Goal: Entertainment & Leisure: Browse casually

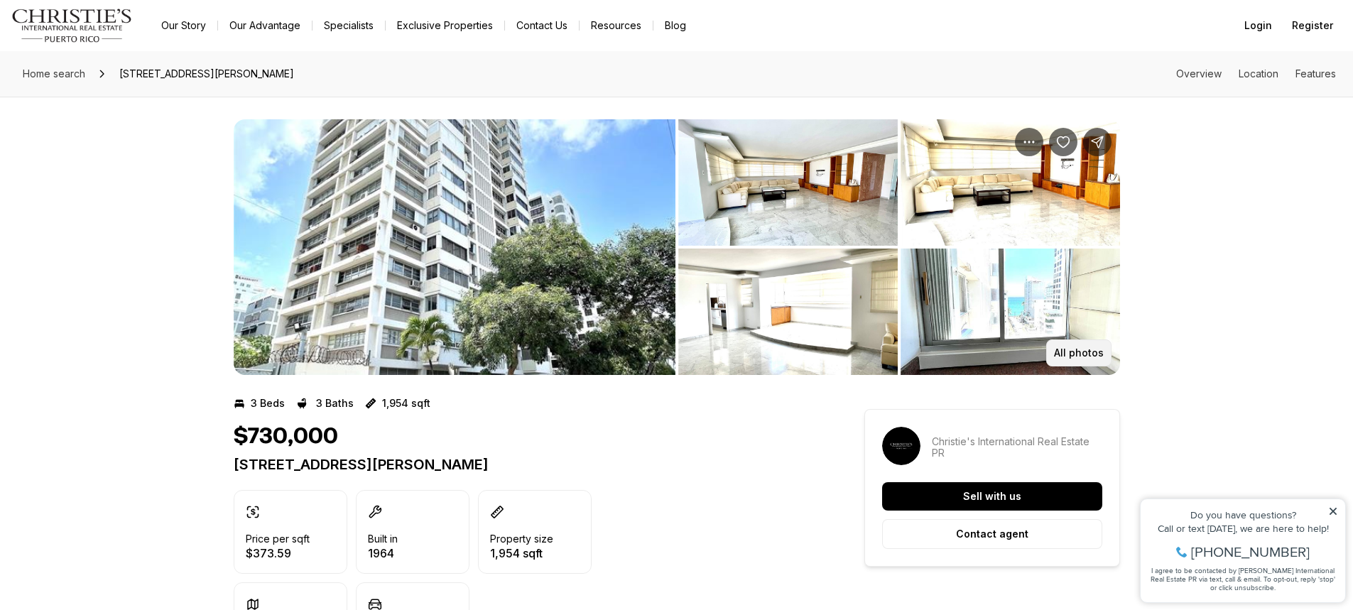
click at [1089, 359] on button "All photos" at bounding box center [1078, 352] width 65 height 27
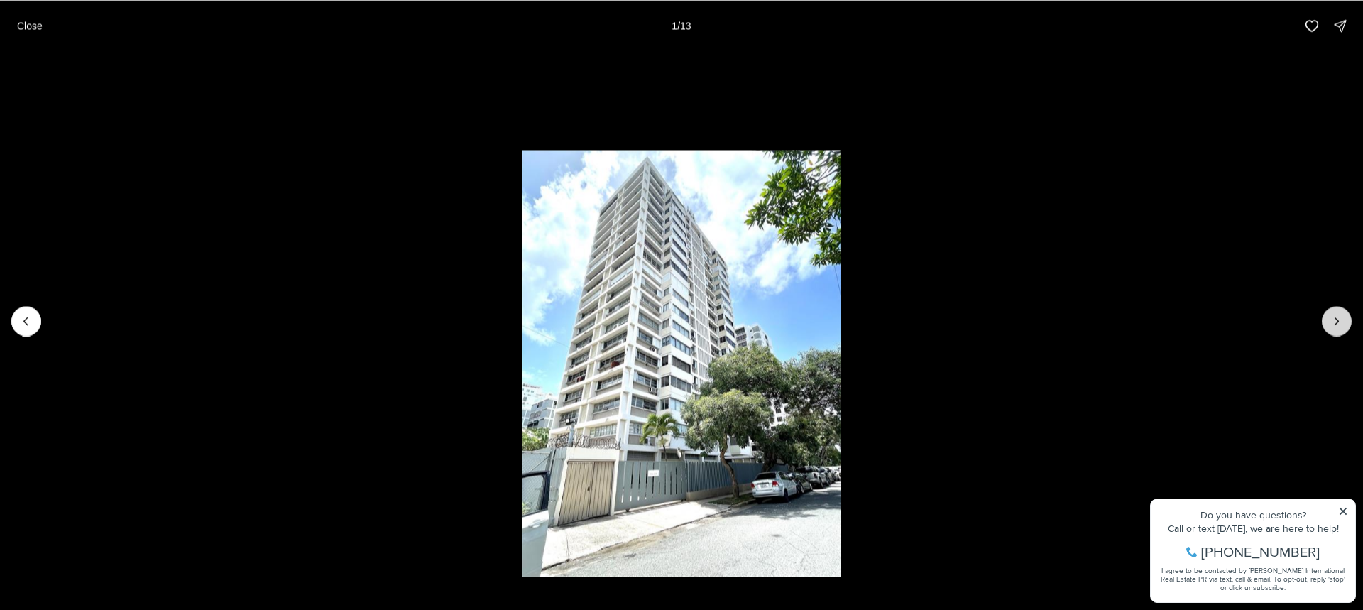
click at [1330, 314] on icon "Next slide" at bounding box center [1337, 321] width 14 height 14
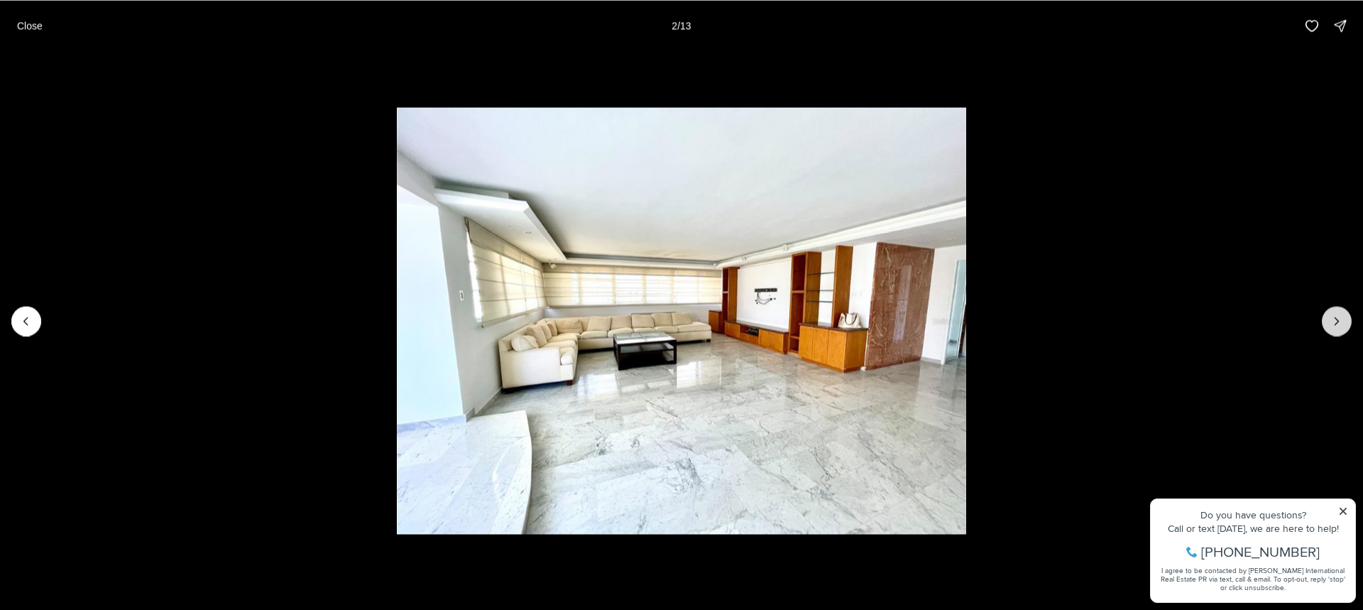
click at [1330, 314] on icon "Next slide" at bounding box center [1337, 321] width 14 height 14
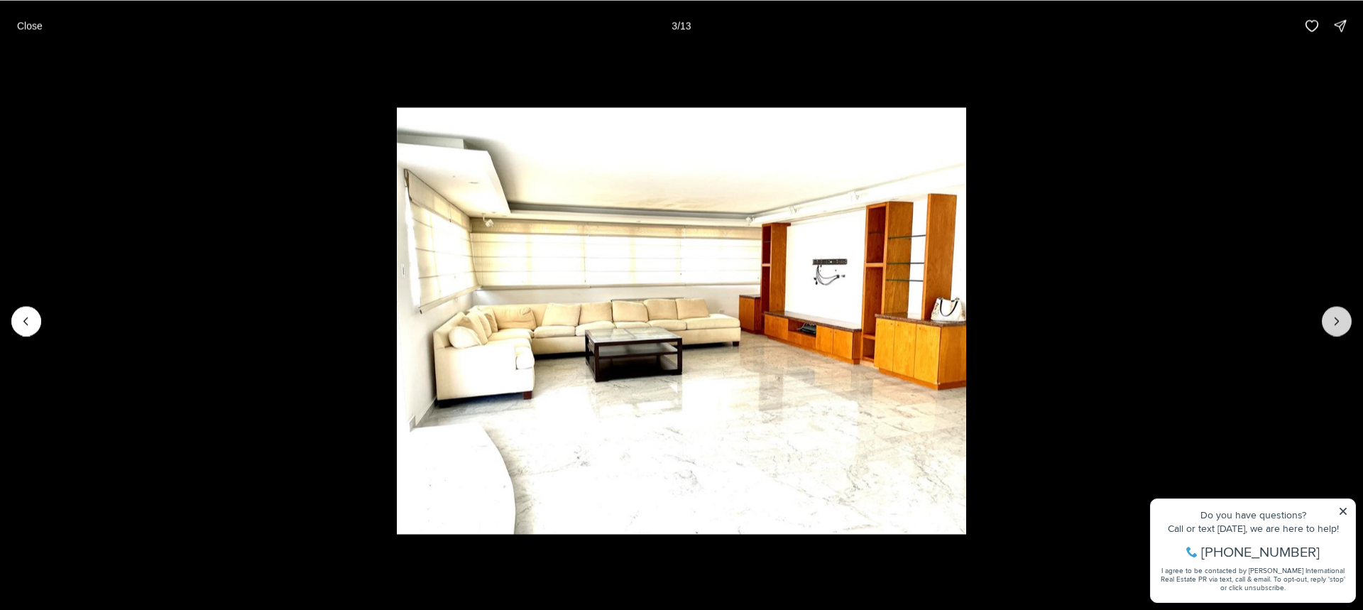
click at [1329, 323] on button "Next slide" at bounding box center [1337, 321] width 30 height 30
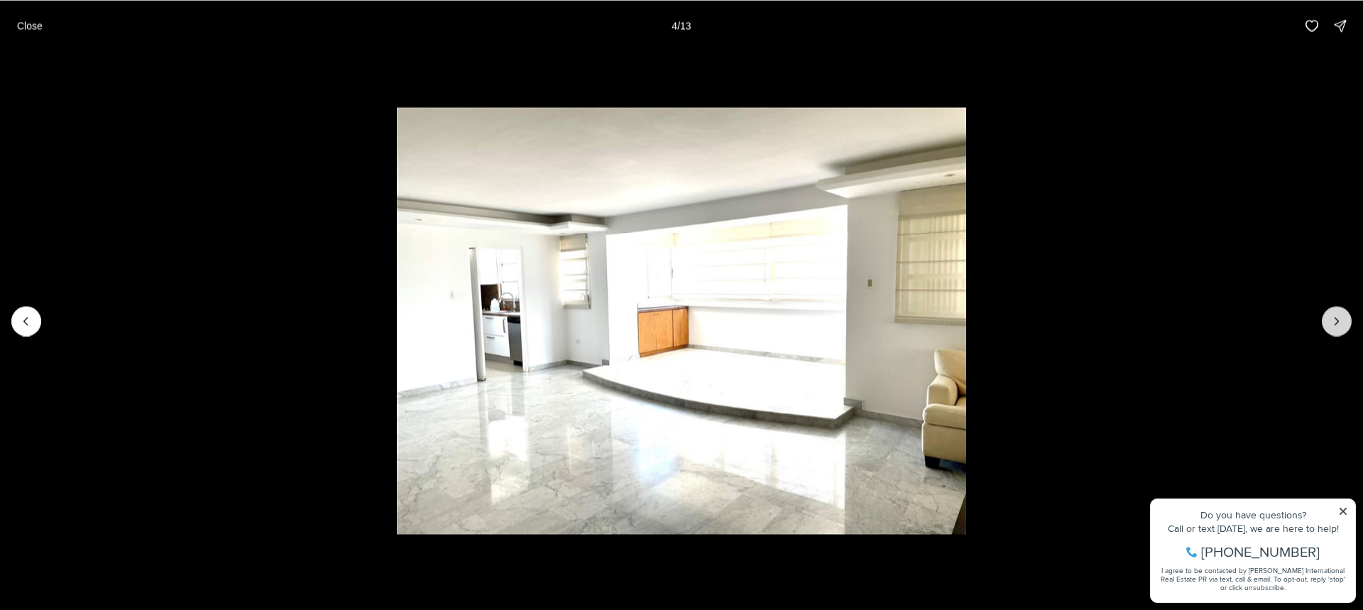
click at [1329, 323] on button "Next slide" at bounding box center [1337, 321] width 30 height 30
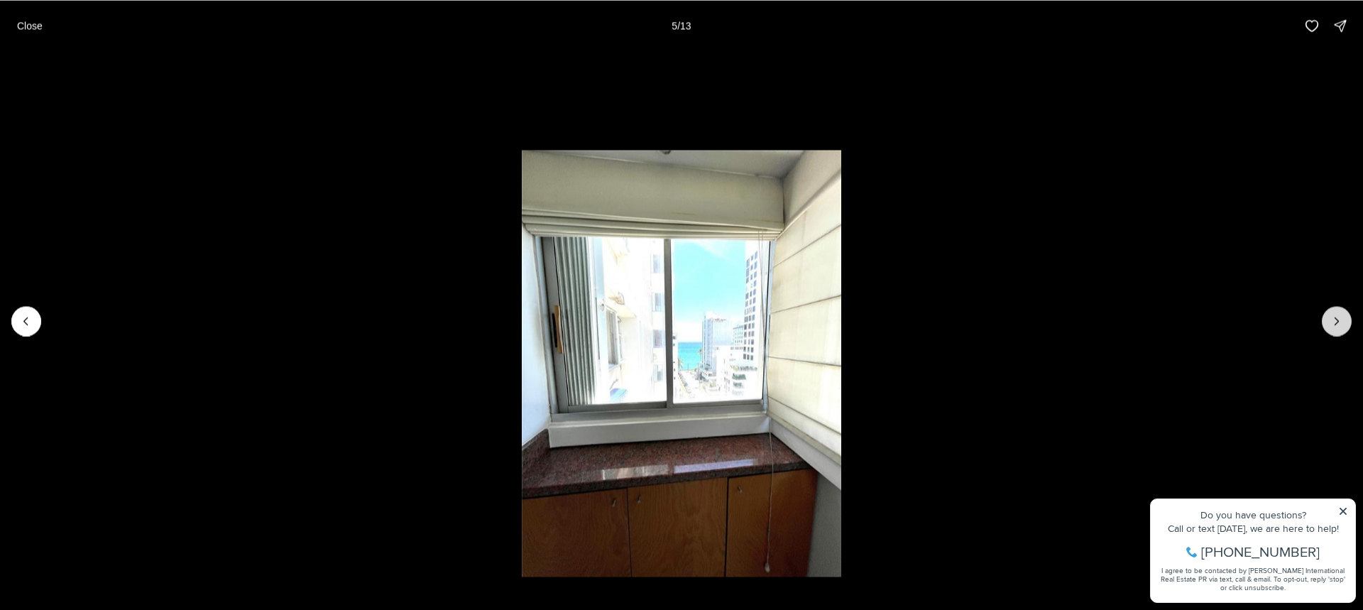
click at [1329, 323] on button "Next slide" at bounding box center [1337, 321] width 30 height 30
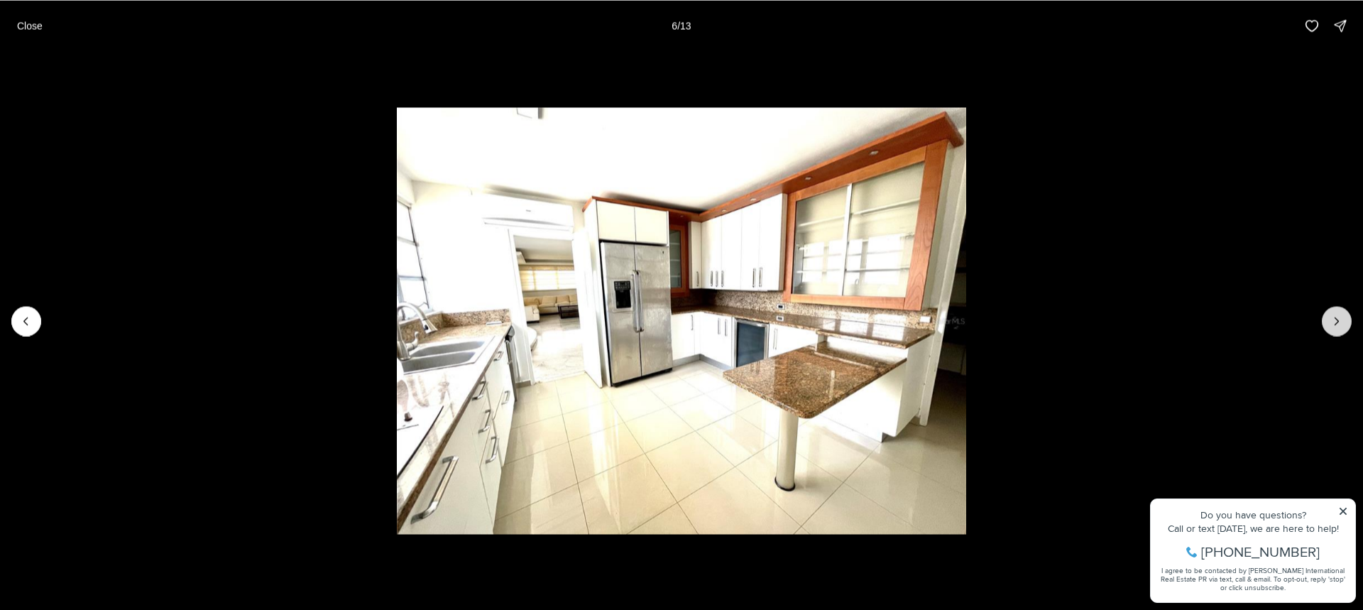
click at [1329, 323] on button "Next slide" at bounding box center [1337, 321] width 30 height 30
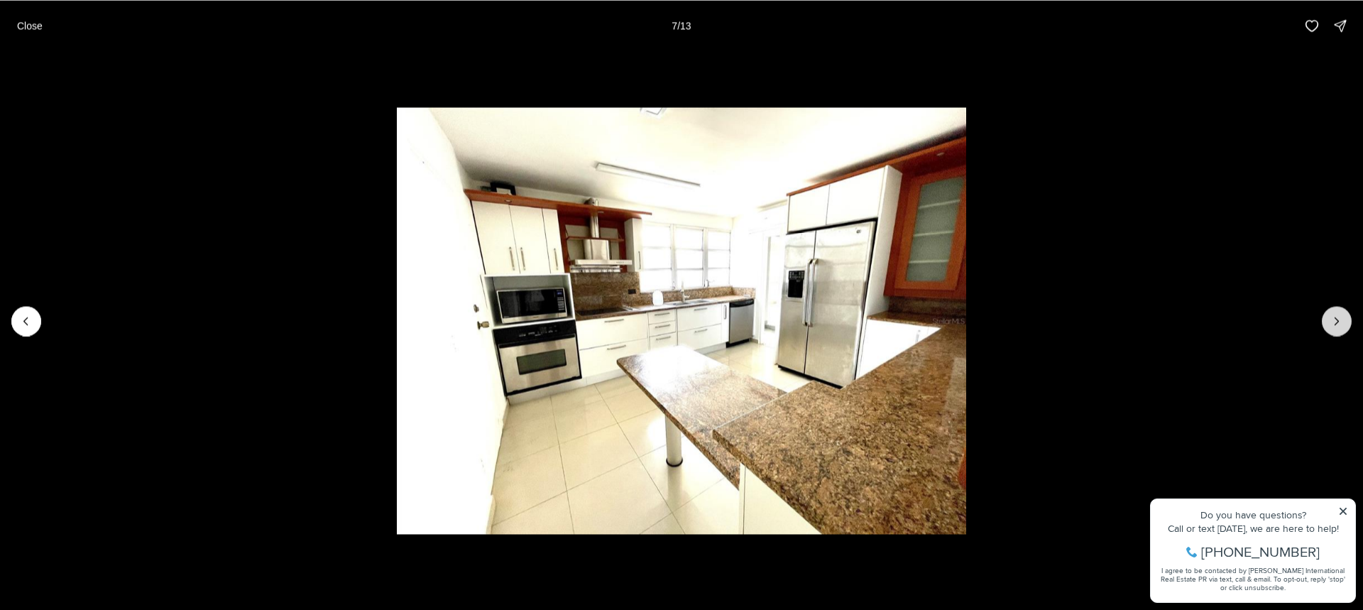
click at [1329, 323] on button "Next slide" at bounding box center [1337, 321] width 30 height 30
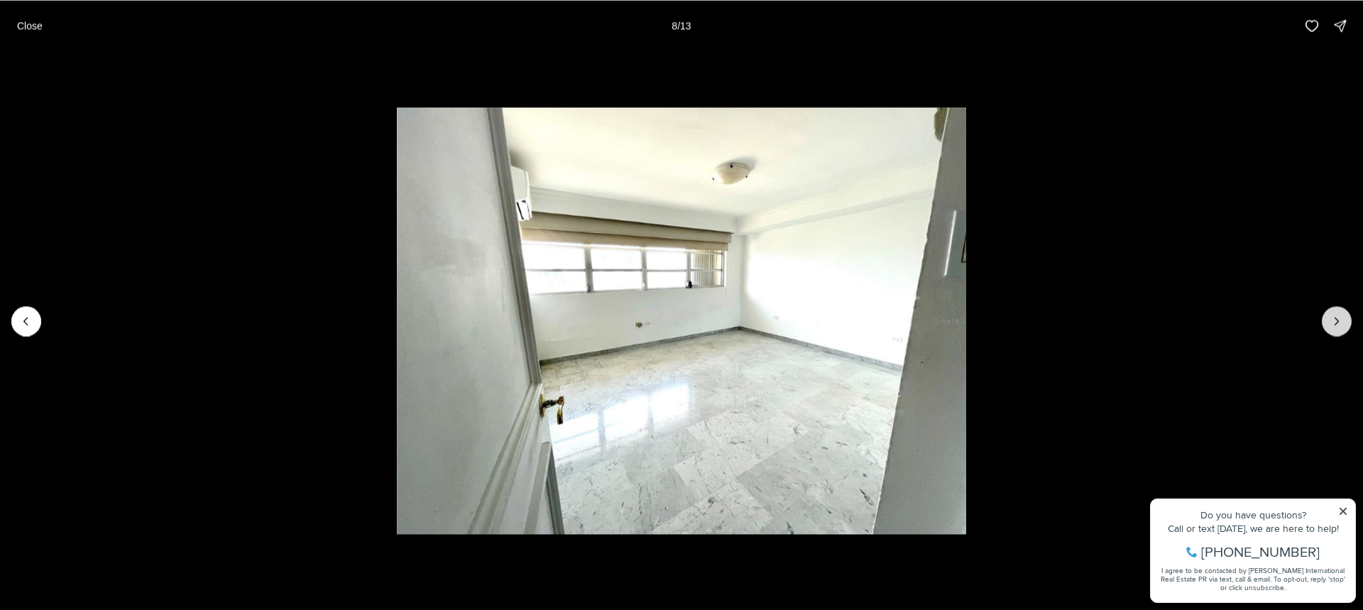
click at [1329, 323] on button "Next slide" at bounding box center [1337, 321] width 30 height 30
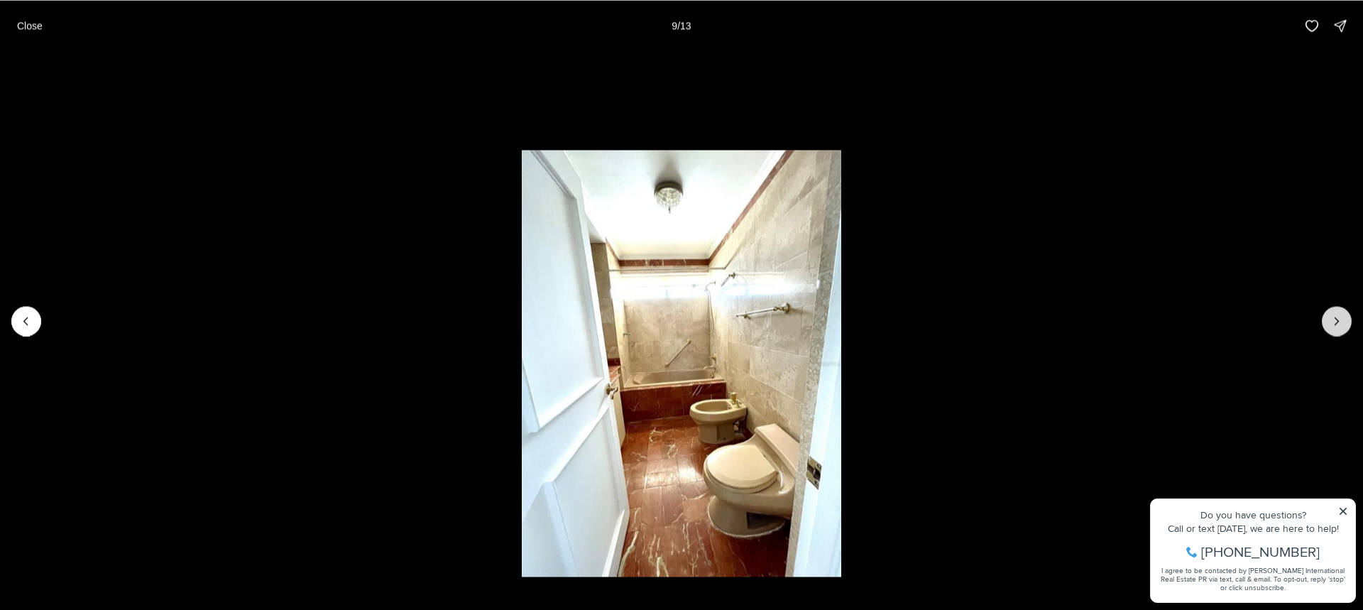
click at [1329, 323] on button "Next slide" at bounding box center [1337, 321] width 30 height 30
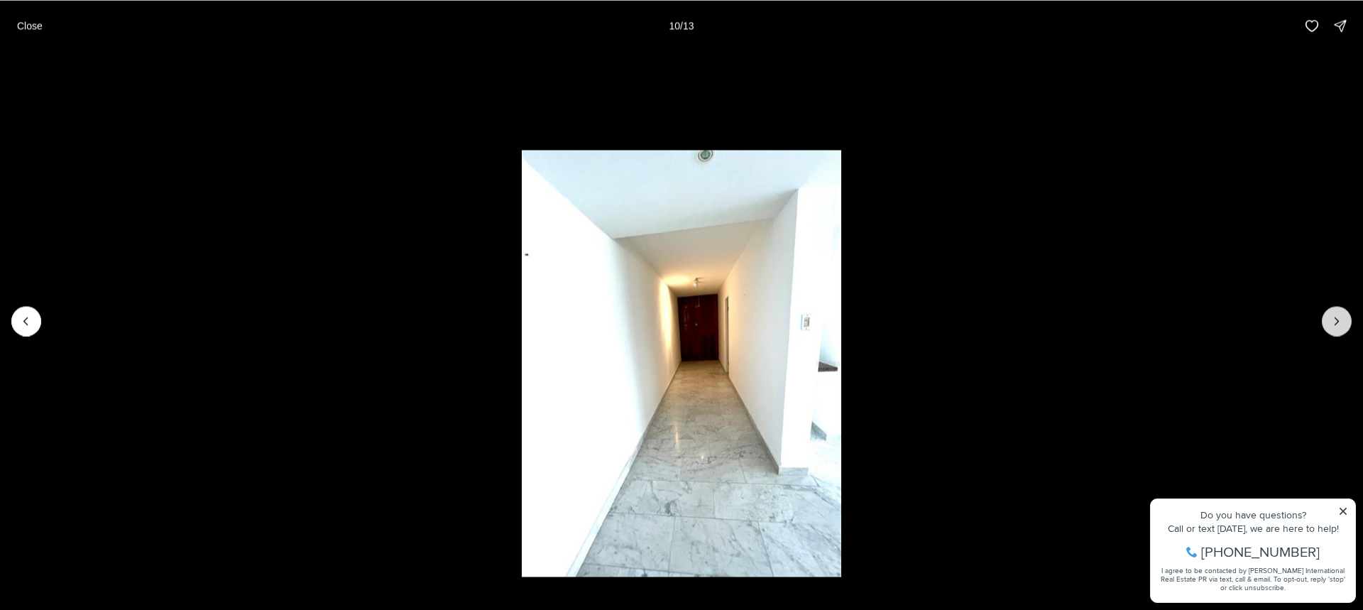
click at [1329, 323] on button "Next slide" at bounding box center [1337, 321] width 30 height 30
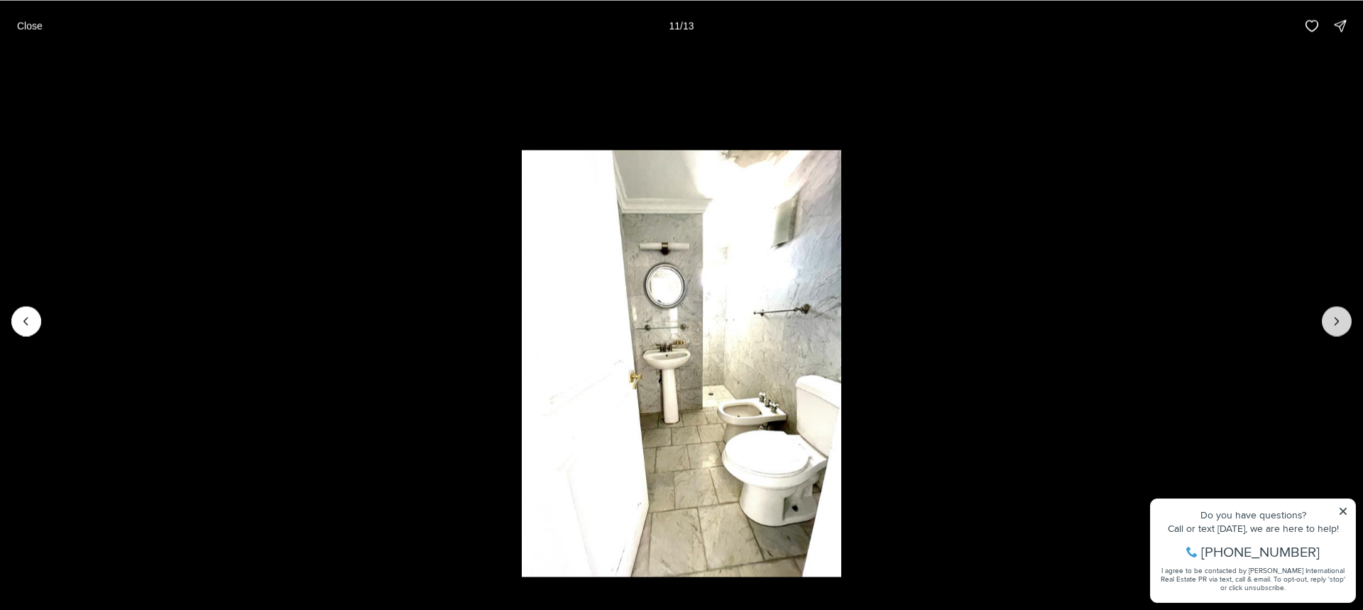
click at [1329, 323] on button "Next slide" at bounding box center [1337, 321] width 30 height 30
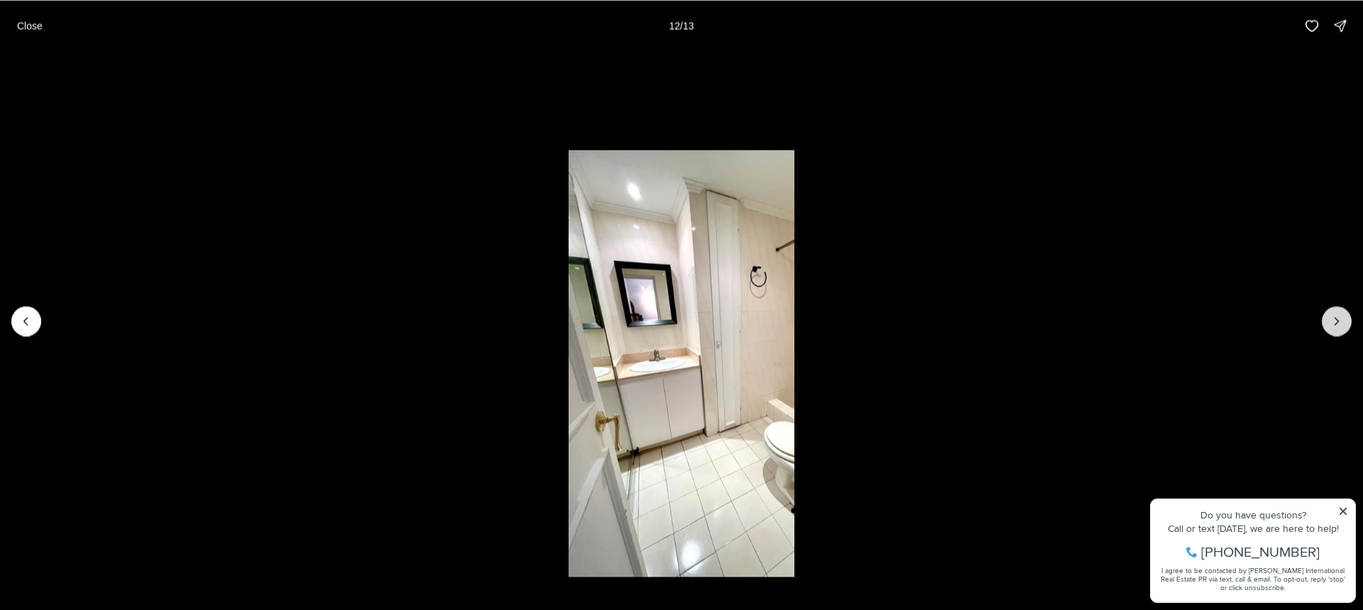
click at [1329, 323] on button "Next slide" at bounding box center [1337, 321] width 30 height 30
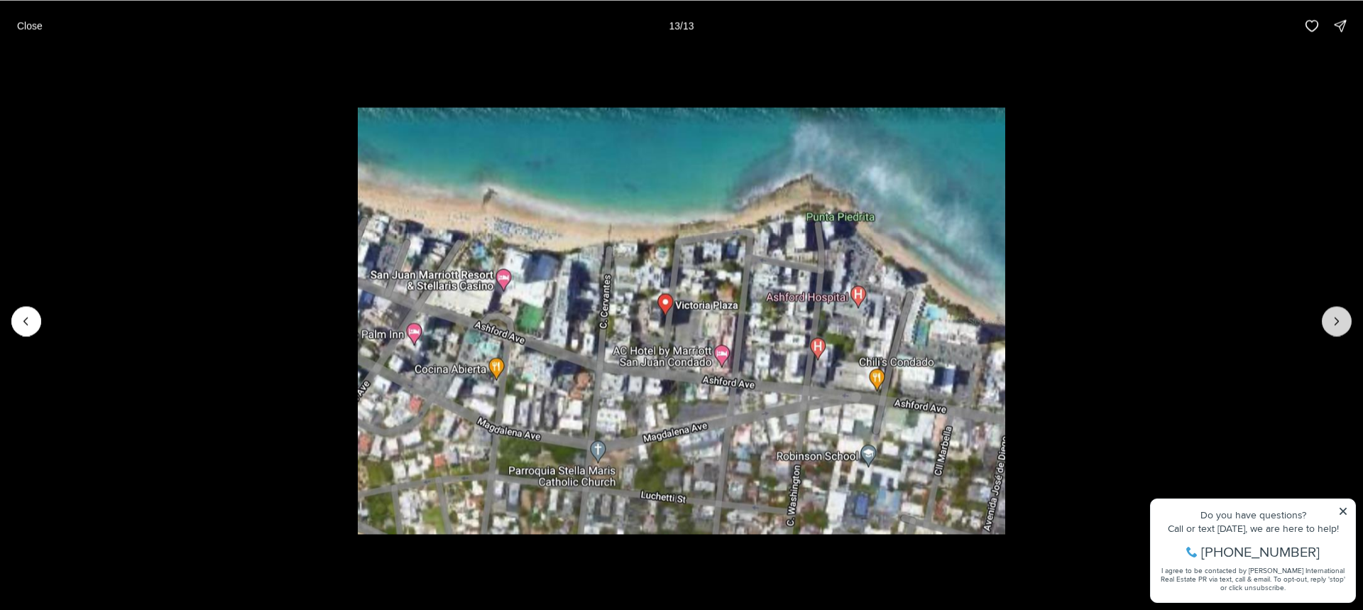
click at [1329, 323] on div at bounding box center [1337, 321] width 30 height 30
click at [1333, 322] on div at bounding box center [1337, 321] width 30 height 30
click at [26, 25] on p "Close" at bounding box center [30, 25] width 26 height 11
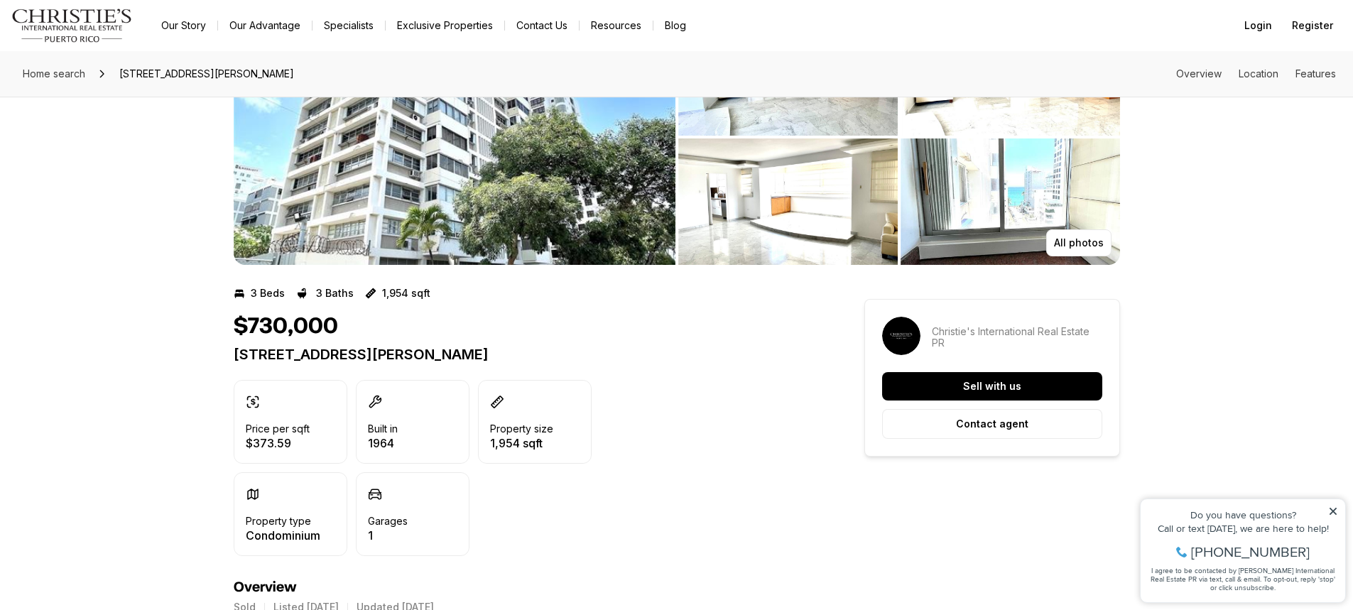
scroll to position [16, 0]
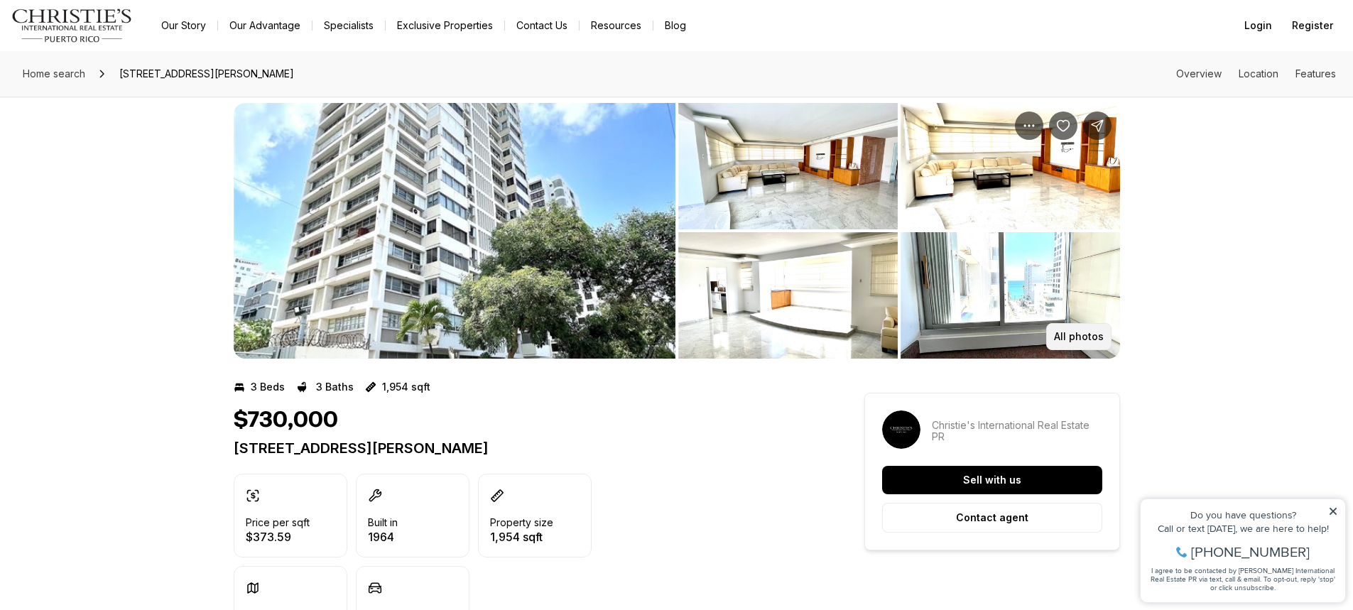
click at [1089, 337] on p "All photos" at bounding box center [1079, 336] width 50 height 11
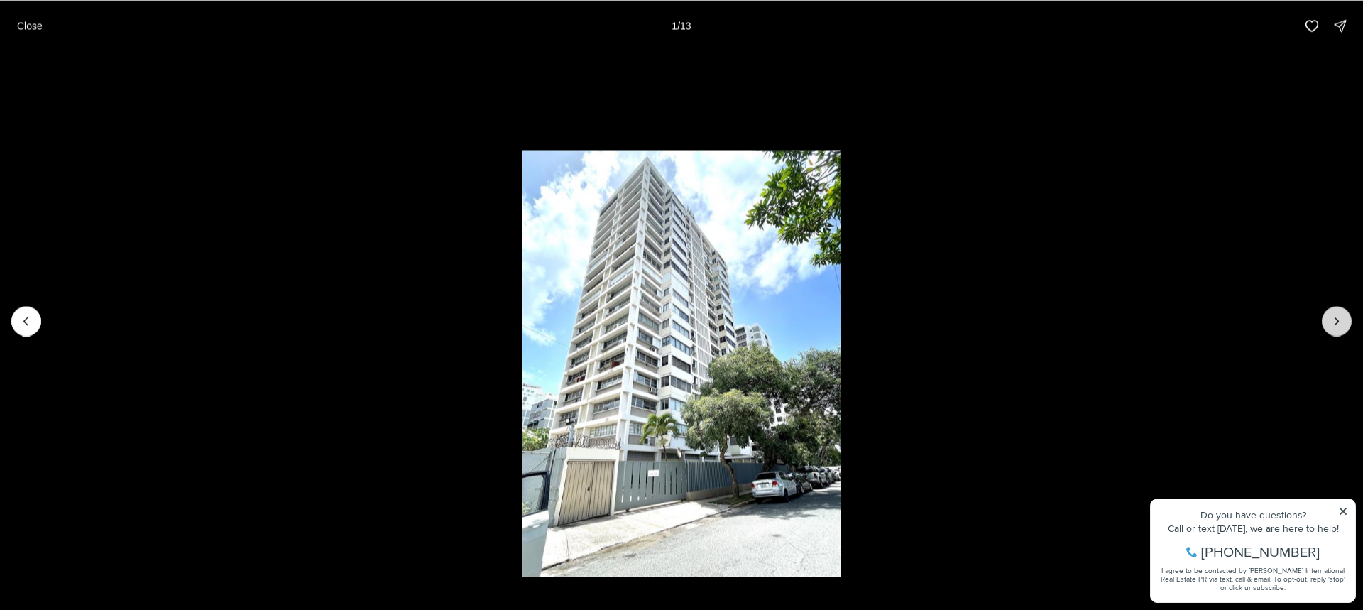
click at [1336, 325] on icon "Next slide" at bounding box center [1337, 321] width 14 height 14
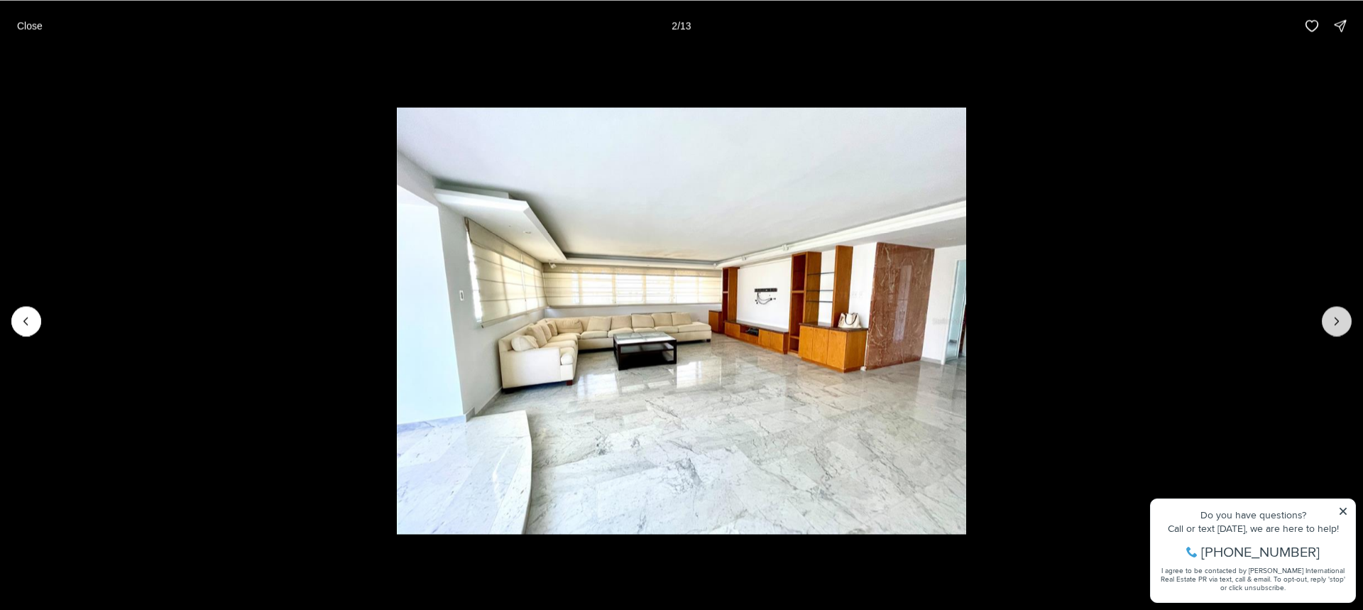
click at [1336, 325] on icon "Next slide" at bounding box center [1337, 321] width 14 height 14
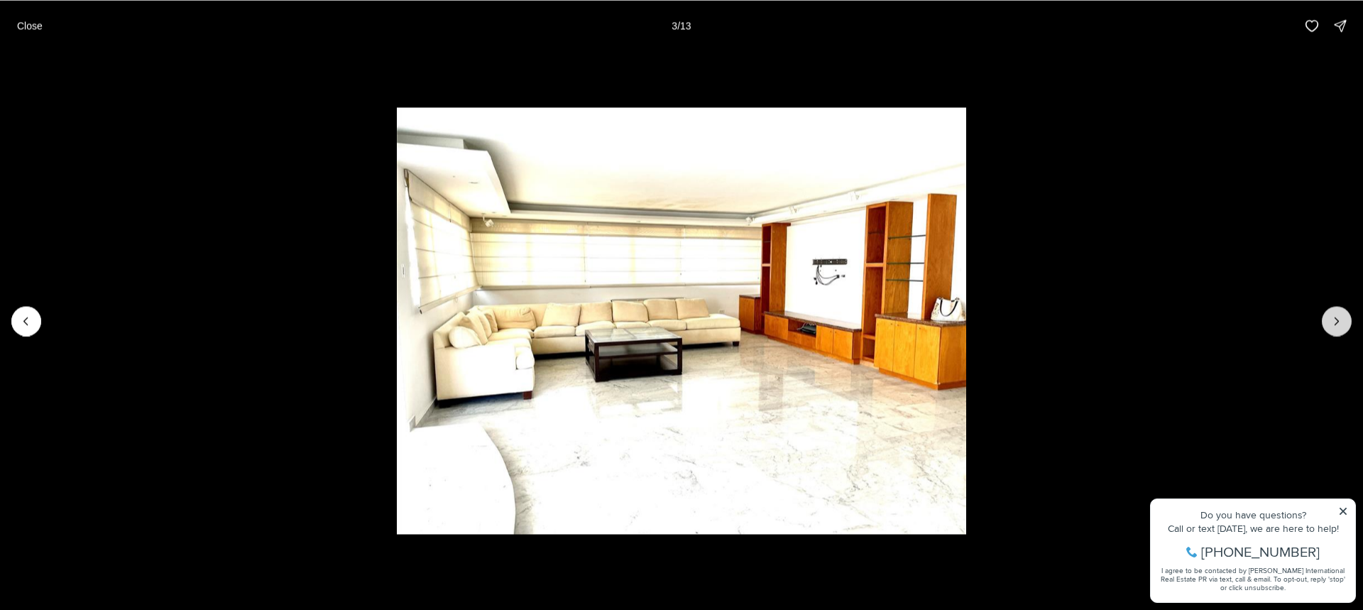
click at [1336, 325] on icon "Next slide" at bounding box center [1337, 321] width 14 height 14
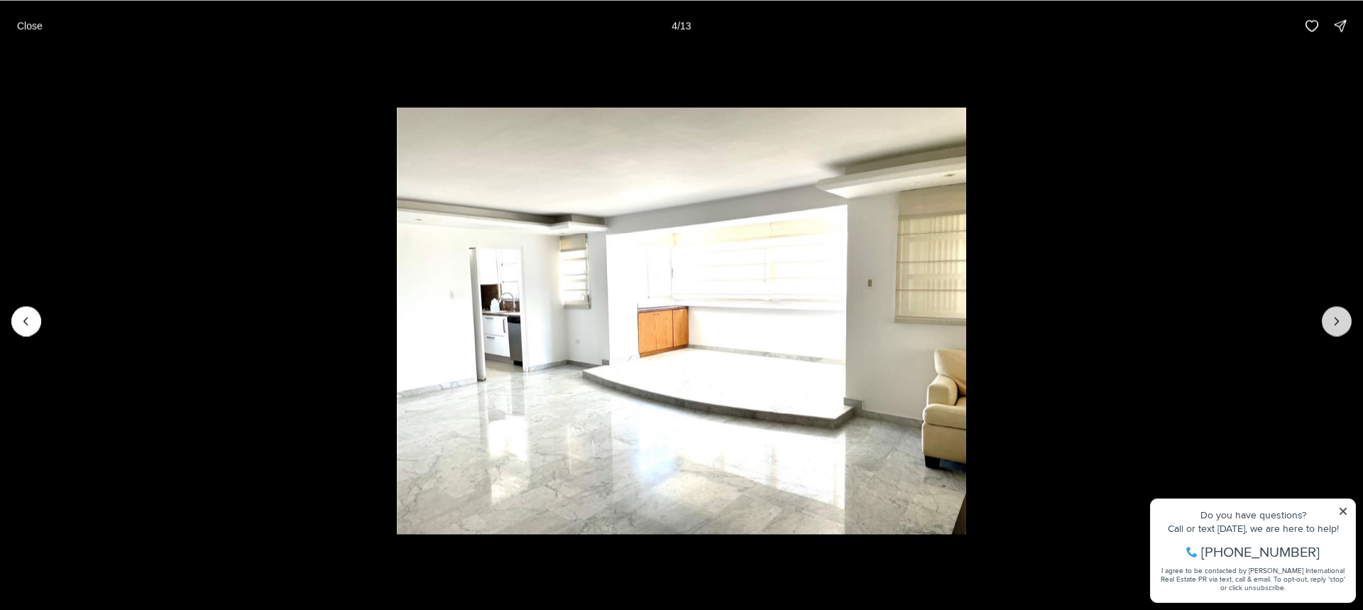
click at [1336, 325] on icon "Next slide" at bounding box center [1337, 321] width 14 height 14
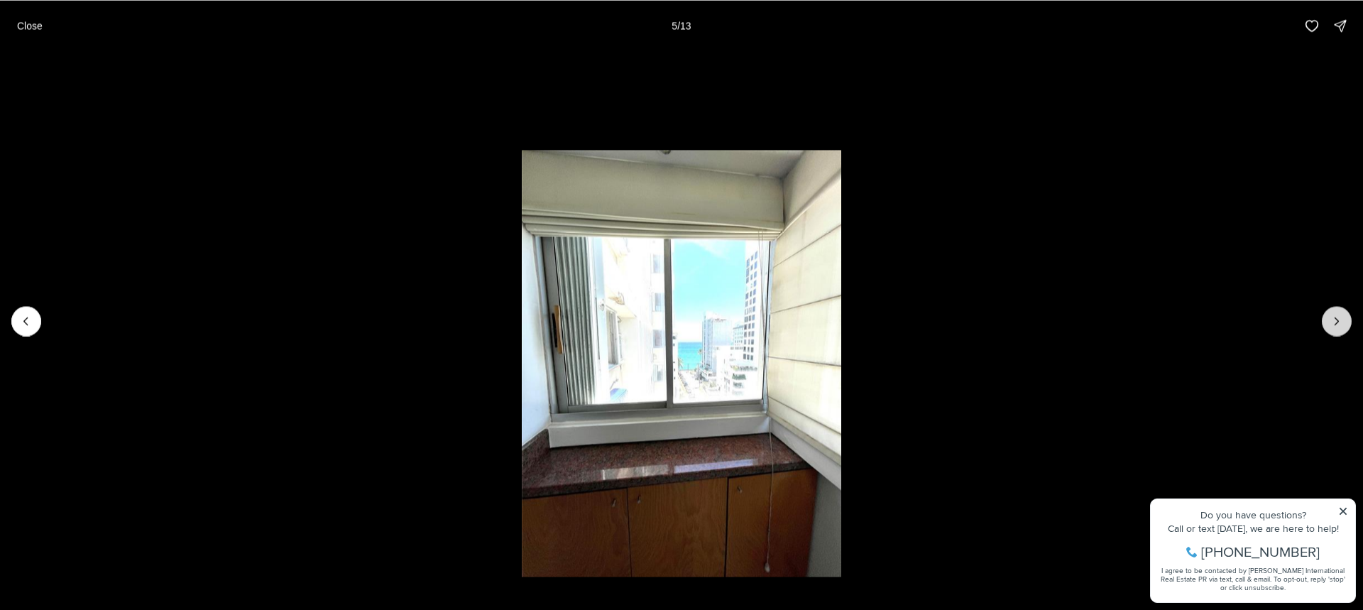
click at [1336, 325] on icon "Next slide" at bounding box center [1337, 321] width 14 height 14
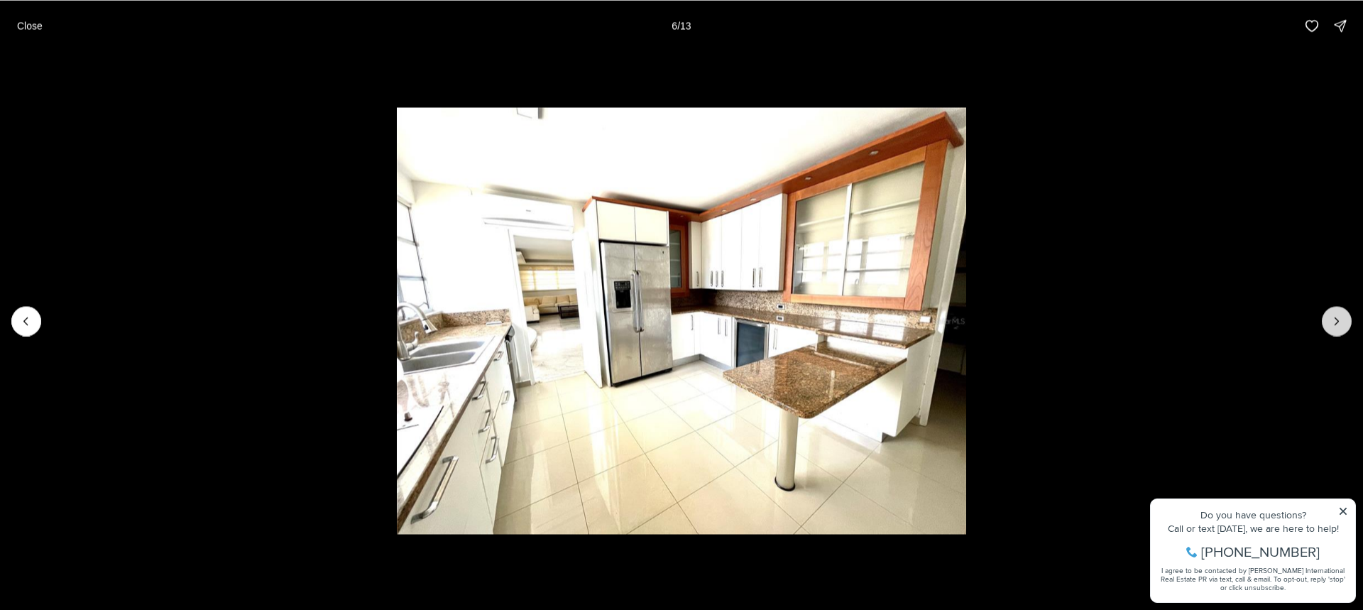
click at [1336, 325] on icon "Next slide" at bounding box center [1337, 321] width 14 height 14
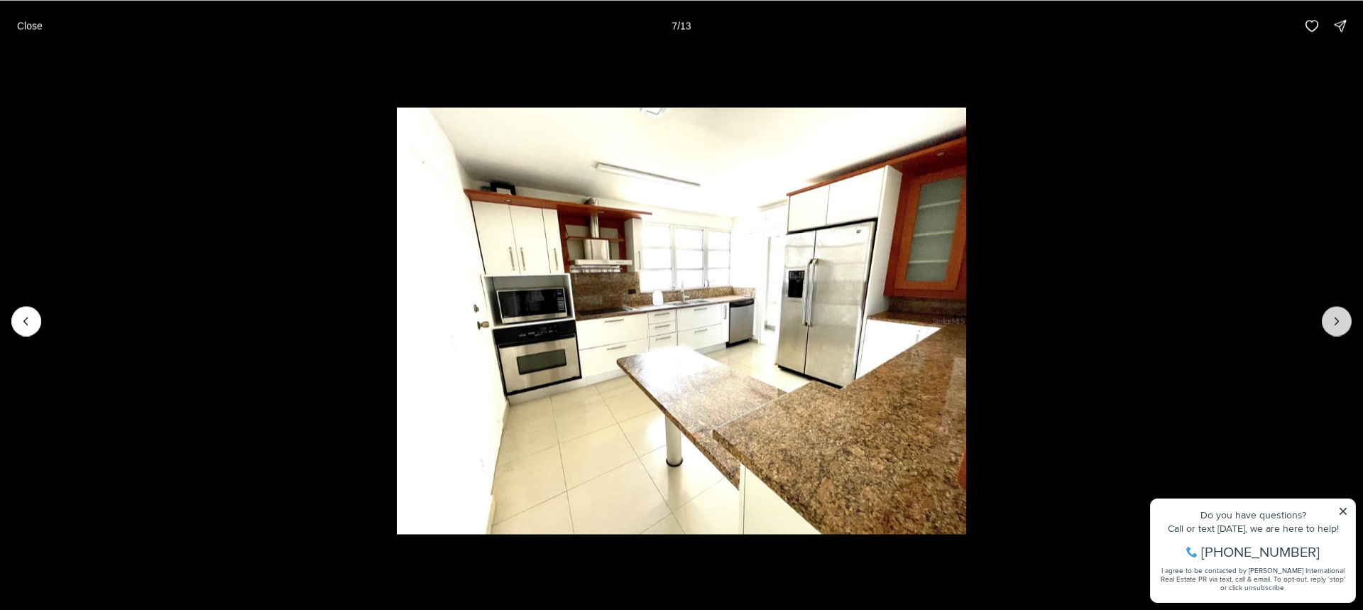
click at [1336, 325] on icon "Next slide" at bounding box center [1337, 321] width 14 height 14
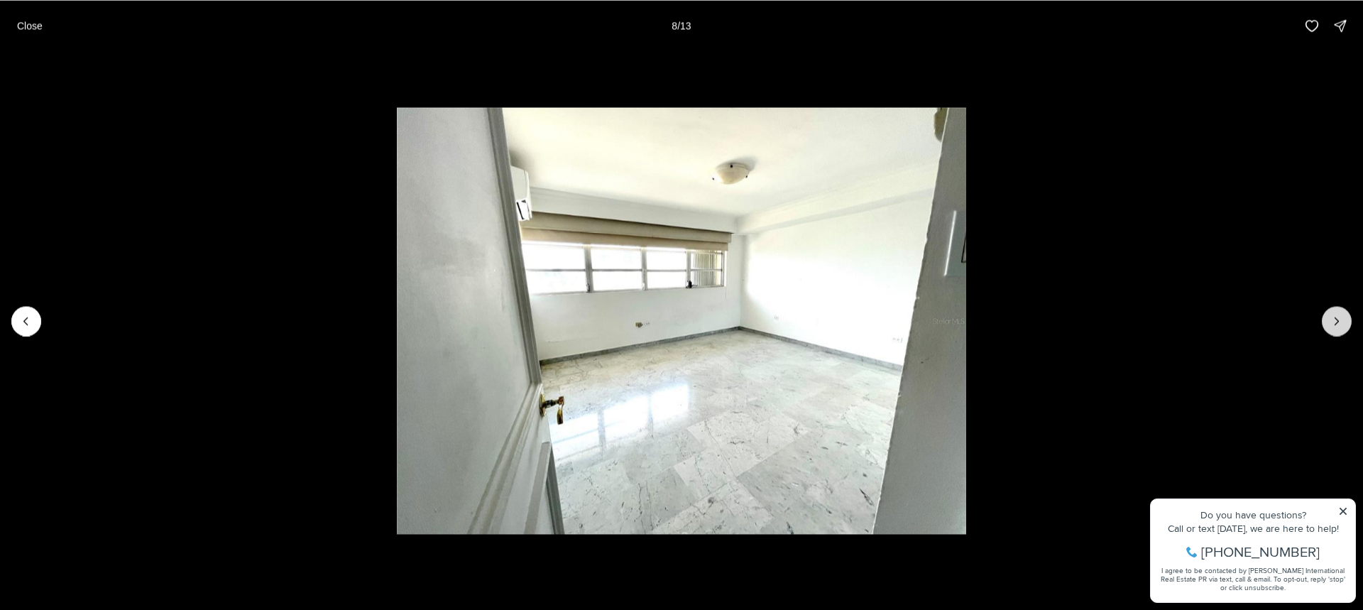
click at [1336, 325] on icon "Next slide" at bounding box center [1337, 321] width 14 height 14
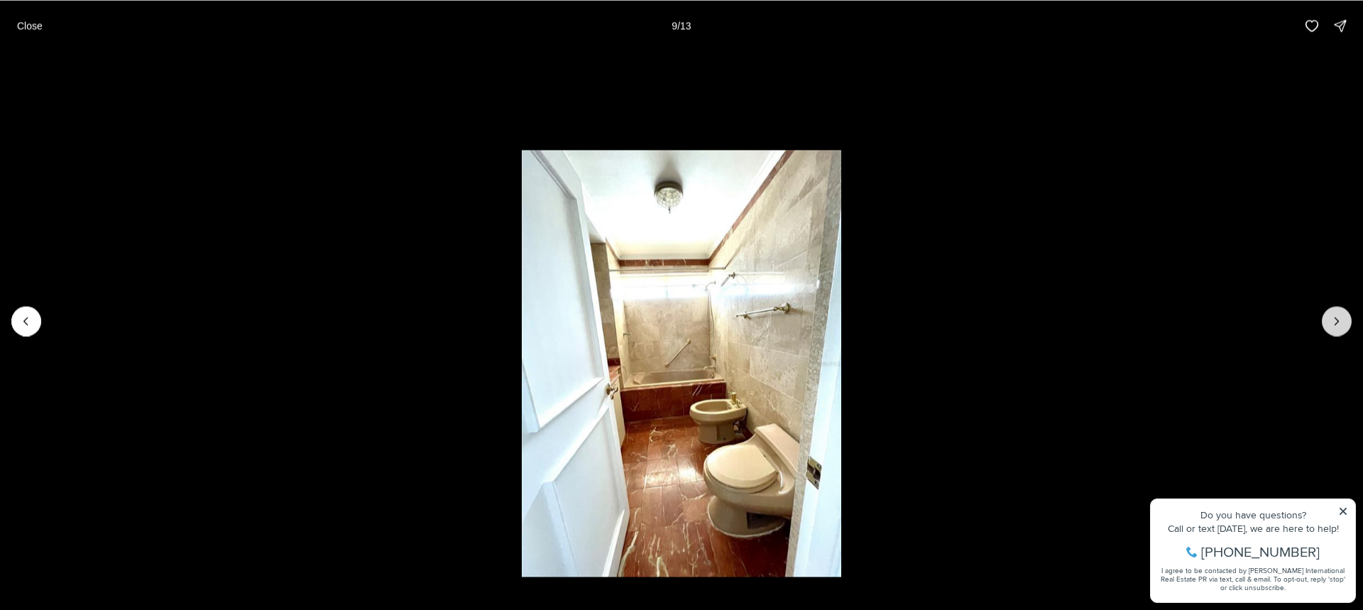
click at [1336, 325] on icon "Next slide" at bounding box center [1337, 321] width 14 height 14
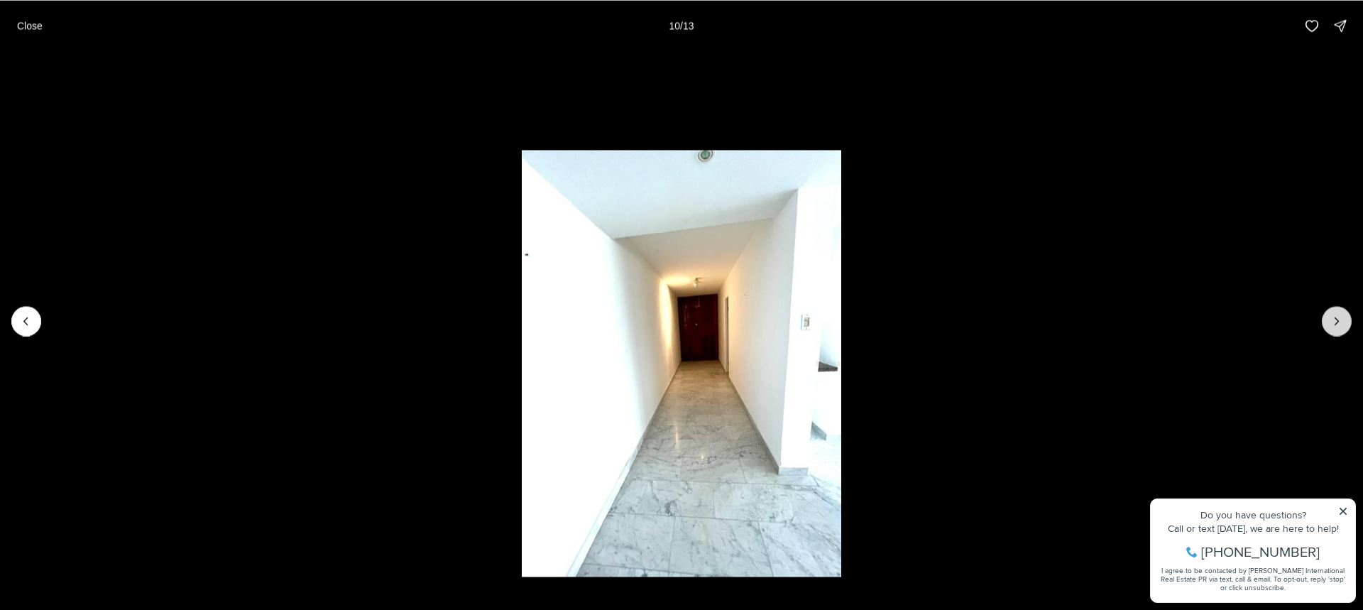
click at [1336, 325] on icon "Next slide" at bounding box center [1337, 321] width 14 height 14
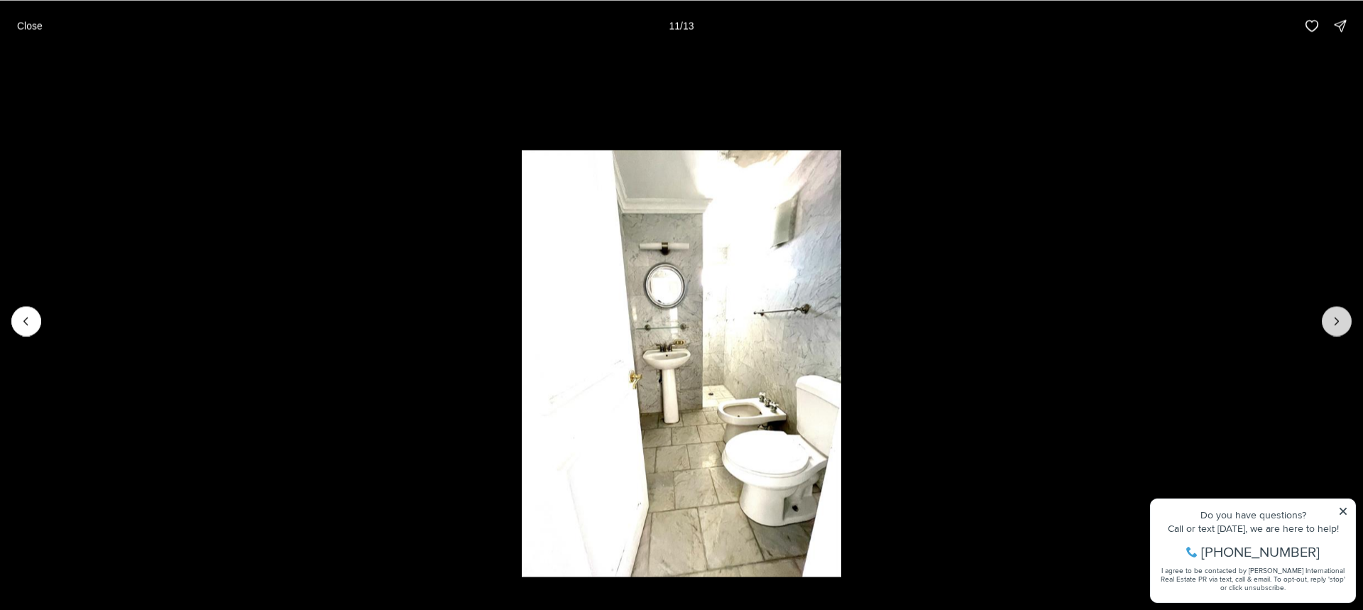
click at [1336, 325] on icon "Next slide" at bounding box center [1337, 321] width 14 height 14
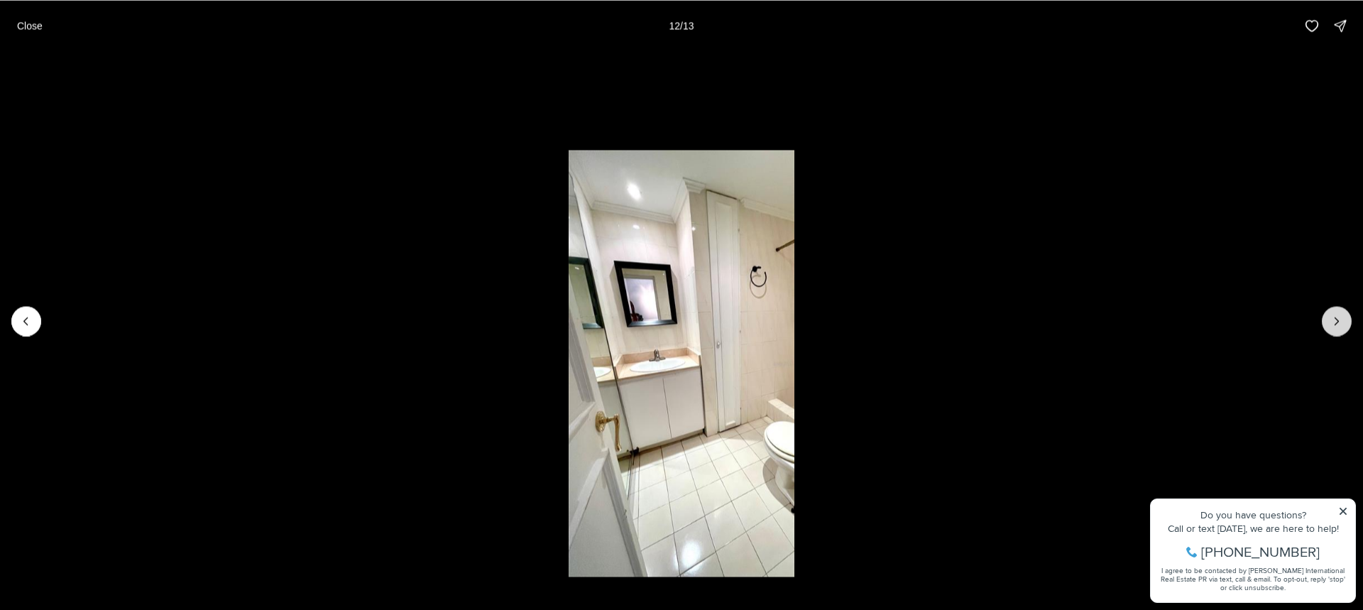
click at [1336, 325] on icon "Next slide" at bounding box center [1337, 321] width 14 height 14
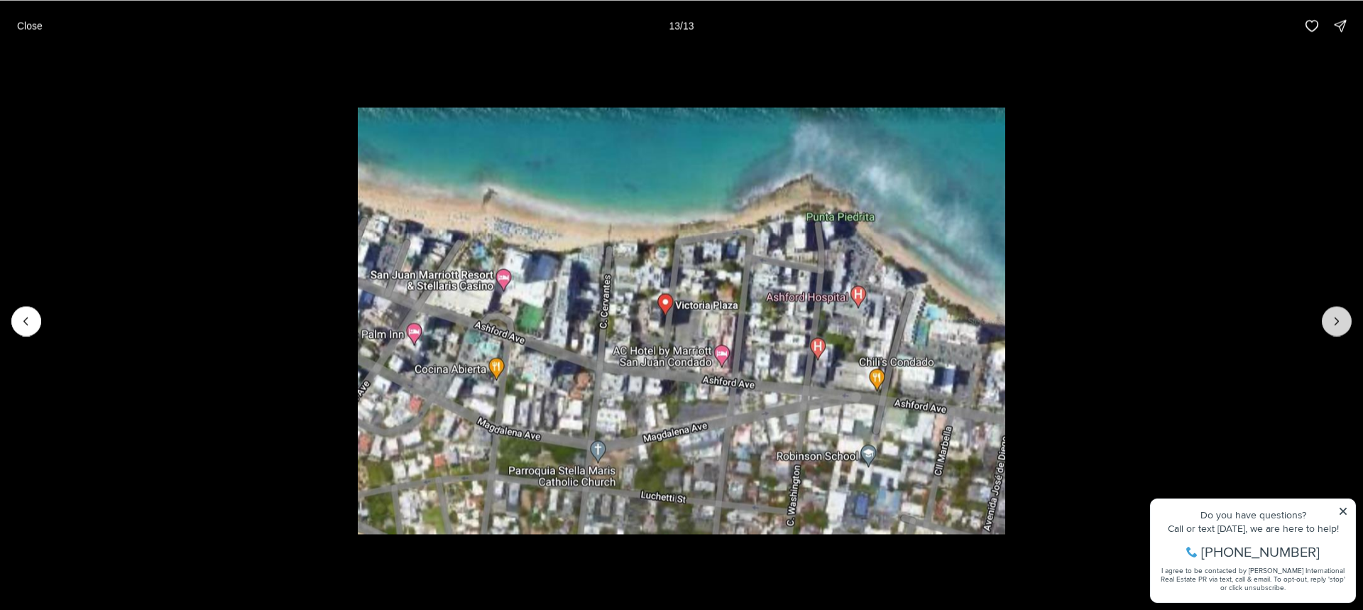
click at [1336, 325] on div at bounding box center [1337, 321] width 30 height 30
click at [20, 31] on p "Close" at bounding box center [30, 25] width 26 height 11
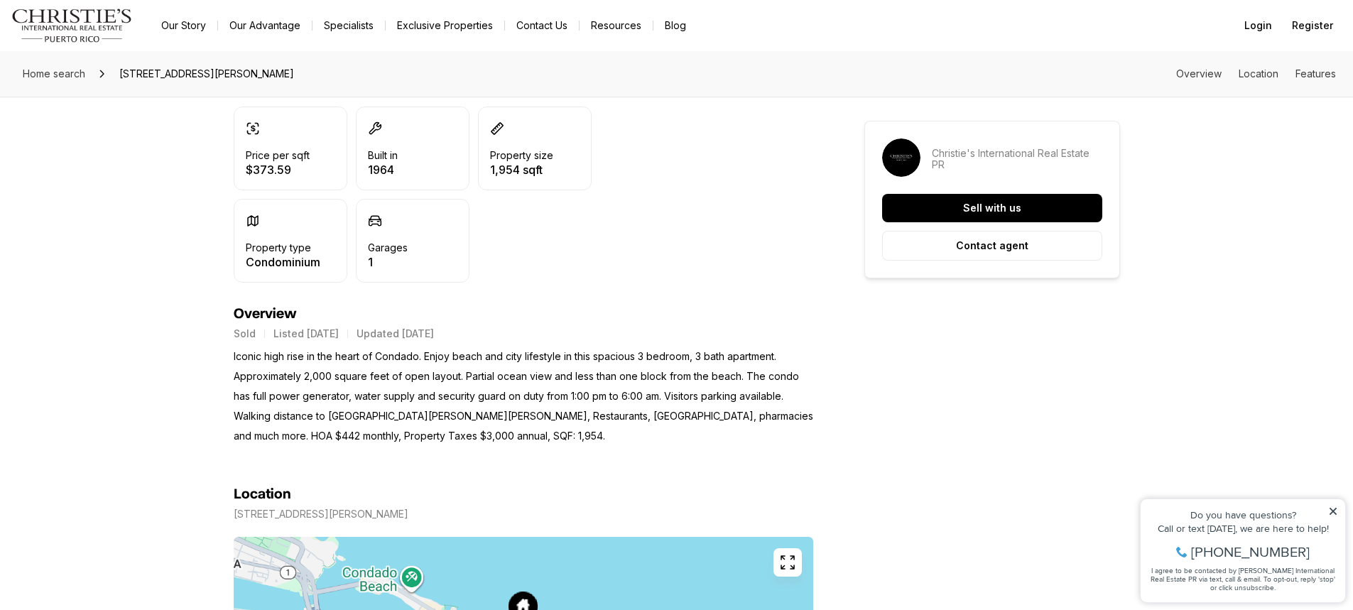
scroll to position [351, 0]
